Goal: Navigation & Orientation: Find specific page/section

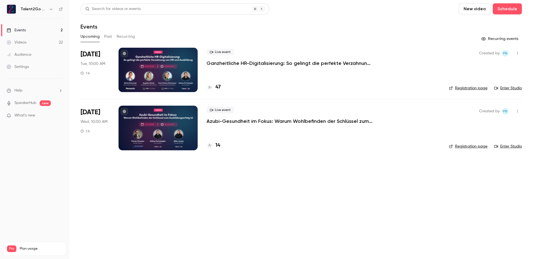
click at [39, 106] on ul "Help SpeakerHub new What's new" at bounding box center [34, 104] width 69 height 50
click at [43, 104] on span "new" at bounding box center [45, 104] width 11 height 6
